Goal: Task Accomplishment & Management: Use online tool/utility

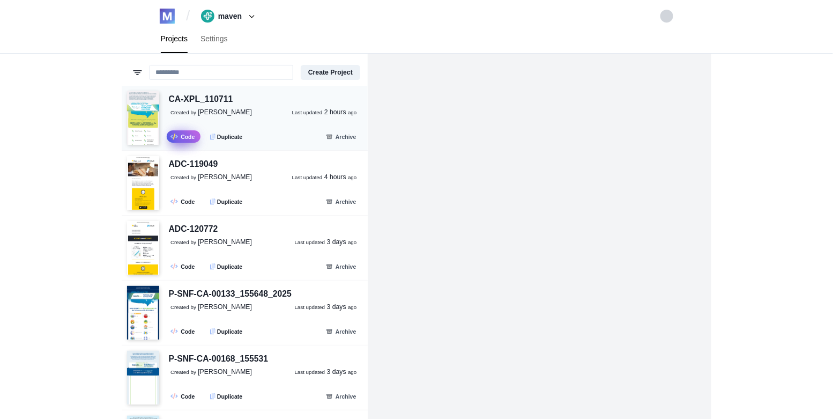
click at [183, 137] on link ".fa-secondary{opacity:.4} Code" at bounding box center [184, 136] width 34 height 12
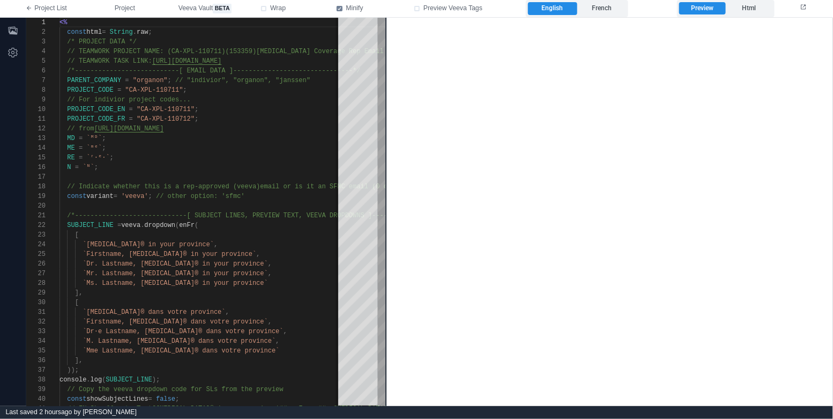
drag, startPoint x: 389, startPoint y: 145, endPoint x: 346, endPoint y: 137, distance: 43.1
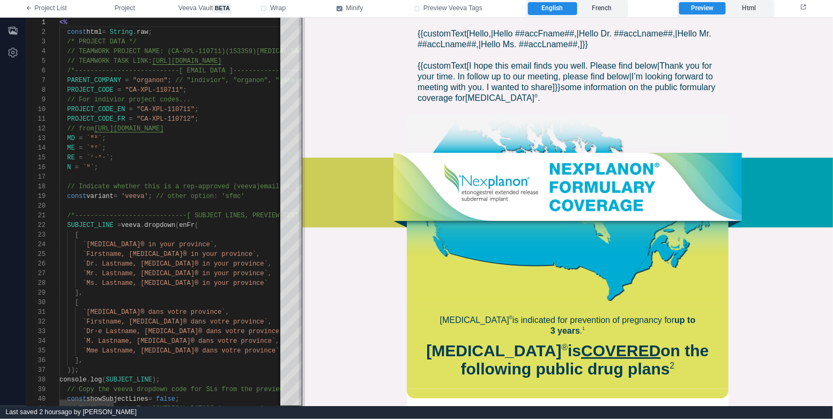
drag, startPoint x: 387, startPoint y: 137, endPoint x: 282, endPoint y: 132, distance: 105.7
click at [299, 132] on span at bounding box center [302, 212] width 6 height 388
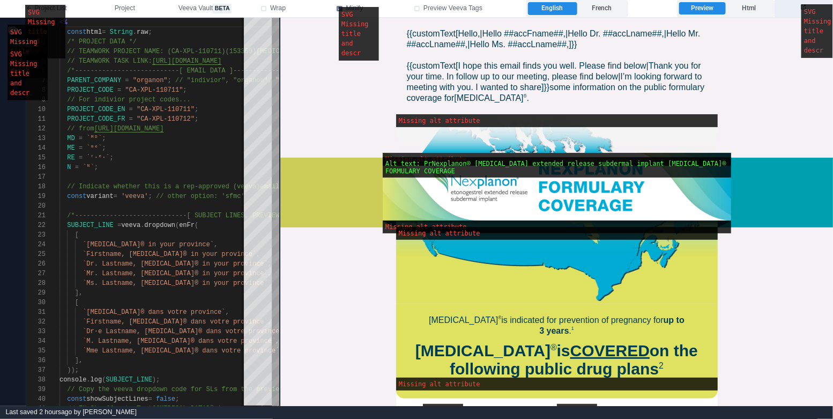
click at [797, 9] on button at bounding box center [803, 8] width 58 height 17
